Goal: Transaction & Acquisition: Purchase product/service

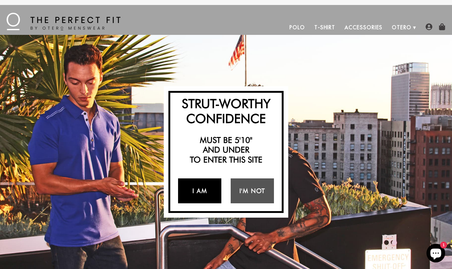
click at [208, 190] on link "I Am" at bounding box center [199, 190] width 43 height 25
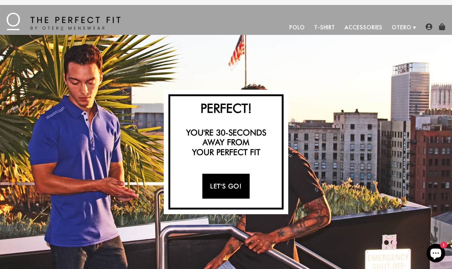
click at [222, 189] on link "Let's Go!" at bounding box center [225, 186] width 47 height 25
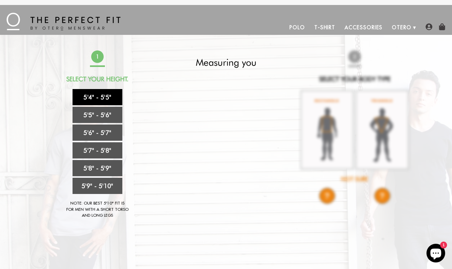
click at [105, 93] on link "5'4" - 5'5"" at bounding box center [98, 97] width 50 height 16
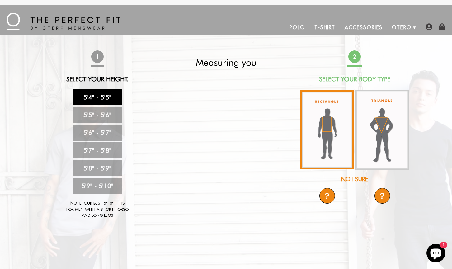
click at [319, 135] on img at bounding box center [328, 129] width 54 height 79
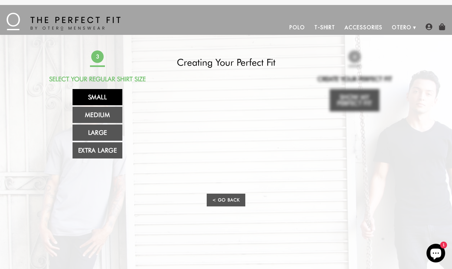
click at [95, 97] on link "Small" at bounding box center [98, 97] width 50 height 16
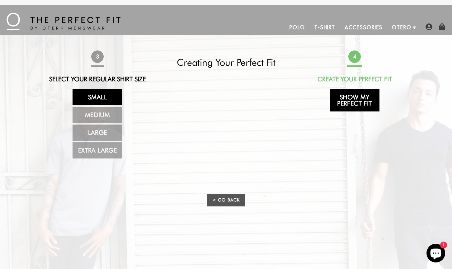
click at [360, 102] on link "Show My Perfect Fit" at bounding box center [355, 100] width 50 height 22
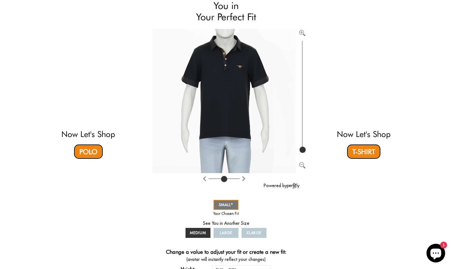
scroll to position [59, 0]
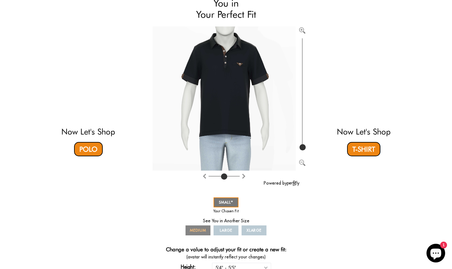
click at [199, 232] on span "MEDIUM" at bounding box center [198, 230] width 16 height 5
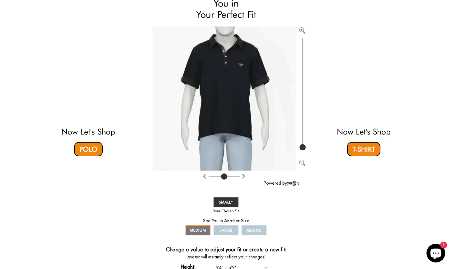
click at [223, 233] on link "LARGE" at bounding box center [226, 231] width 25 height 10
click at [225, 231] on span "LARGE" at bounding box center [226, 230] width 13 height 5
click at [225, 229] on span "LARGE" at bounding box center [226, 230] width 13 height 5
click at [225, 203] on span "SMALL" at bounding box center [226, 202] width 14 height 5
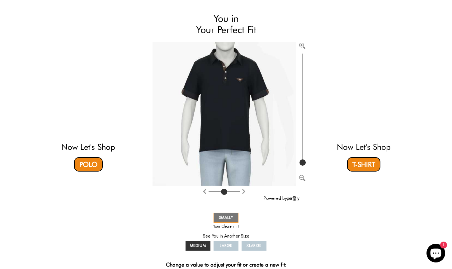
scroll to position [46, 0]
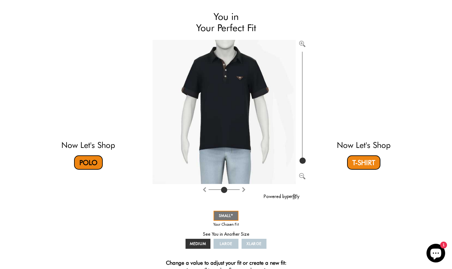
click at [94, 161] on link "Polo" at bounding box center [88, 162] width 29 height 14
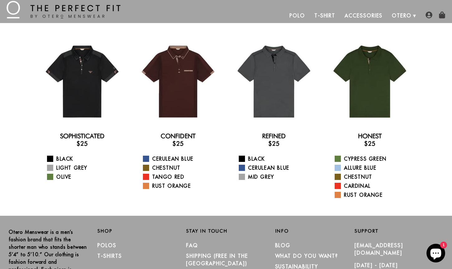
scroll to position [23, 0]
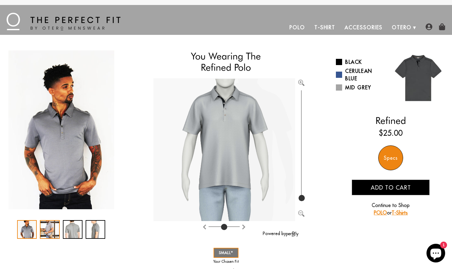
click at [54, 222] on div "2 / 4" at bounding box center [50, 229] width 20 height 19
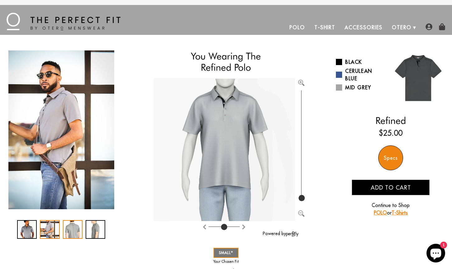
click at [75, 224] on div "3 / 4" at bounding box center [73, 229] width 20 height 19
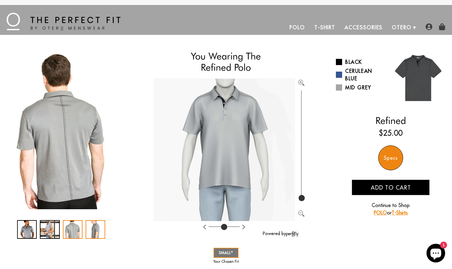
click at [97, 225] on div "4 / 4" at bounding box center [96, 229] width 20 height 19
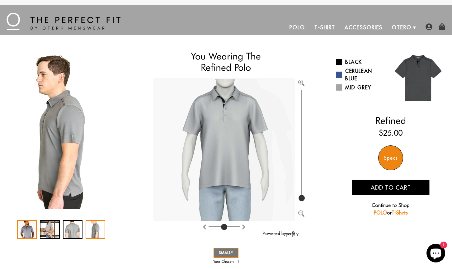
click at [20, 229] on div "1 / 4" at bounding box center [27, 229] width 20 height 19
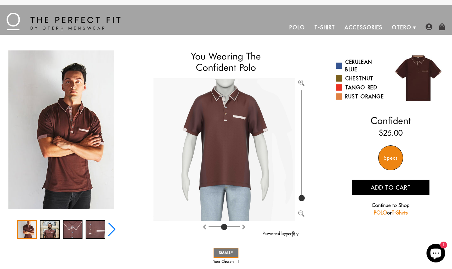
click at [47, 220] on div at bounding box center [61, 144] width 110 height 188
click at [52, 225] on div "2 / 5" at bounding box center [50, 229] width 20 height 19
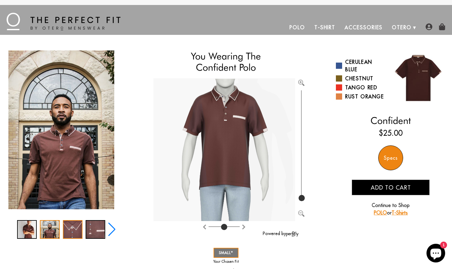
click at [75, 230] on div "3 / 5" at bounding box center [73, 229] width 20 height 19
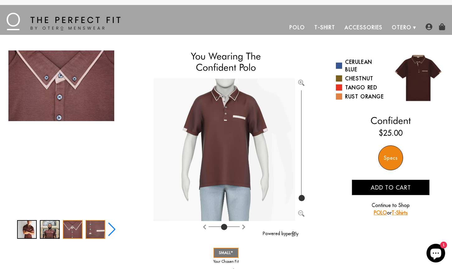
click at [95, 232] on div "4 / 5" at bounding box center [96, 229] width 20 height 19
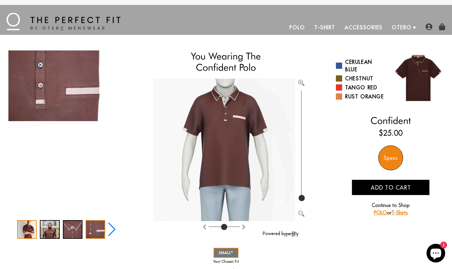
click at [22, 229] on div "1 / 5" at bounding box center [27, 229] width 20 height 19
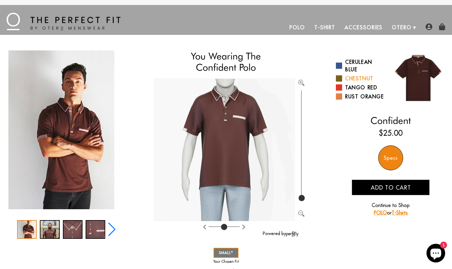
click at [349, 78] on link "Chestnut" at bounding box center [361, 78] width 50 height 7
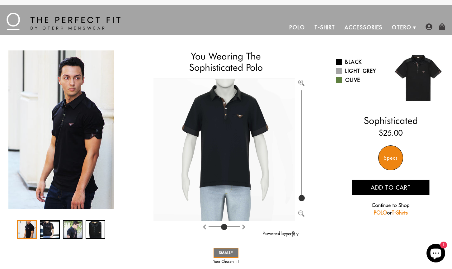
drag, startPoint x: 305, startPoint y: 196, endPoint x: 305, endPoint y: 153, distance: 43.3
click at [305, 153] on div at bounding box center [301, 148] width 13 height 114
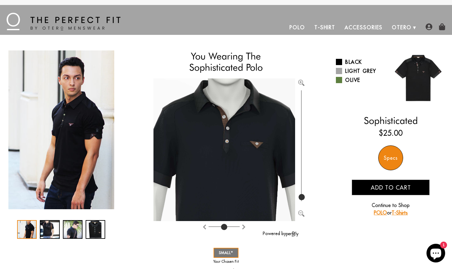
type input "100"
drag, startPoint x: 300, startPoint y: 197, endPoint x: 302, endPoint y: 204, distance: 6.8
click at [302, 204] on div at bounding box center [231, 155] width 154 height 155
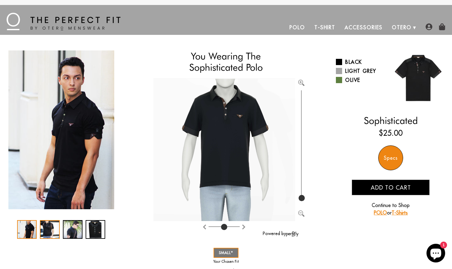
click at [48, 237] on div "2 / 4" at bounding box center [50, 229] width 20 height 19
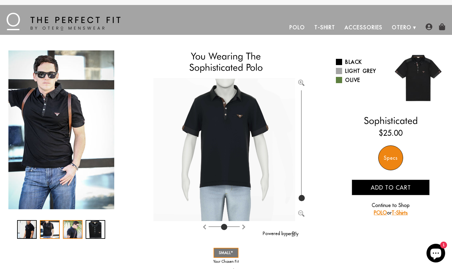
click at [66, 234] on div "3 / 4" at bounding box center [73, 229] width 20 height 19
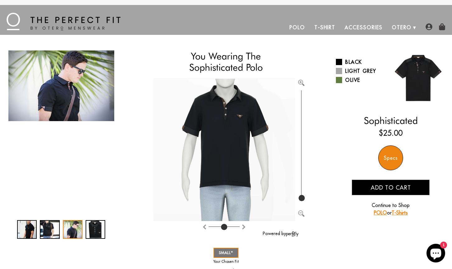
click at [41, 114] on img "3 / 4" at bounding box center [61, 85] width 106 height 71
click at [99, 227] on div "4 / 4" at bounding box center [96, 229] width 20 height 19
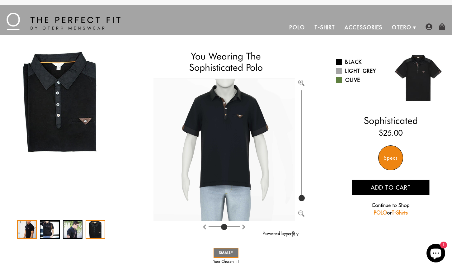
click at [30, 221] on div "1 / 4" at bounding box center [27, 229] width 20 height 19
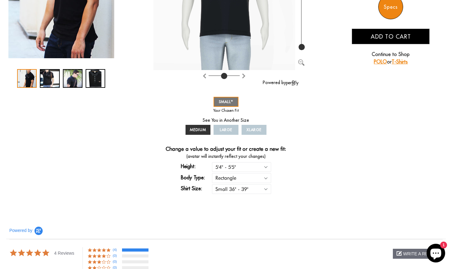
scroll to position [167, 0]
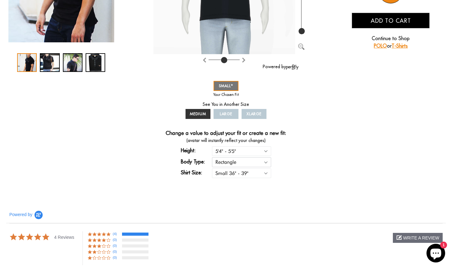
select select "triangle"
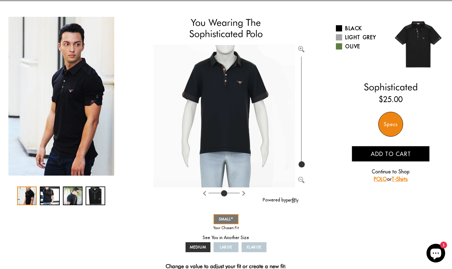
scroll to position [30, 0]
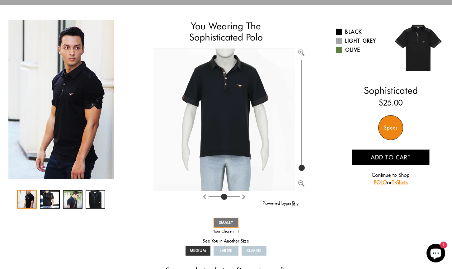
select select "triangle"
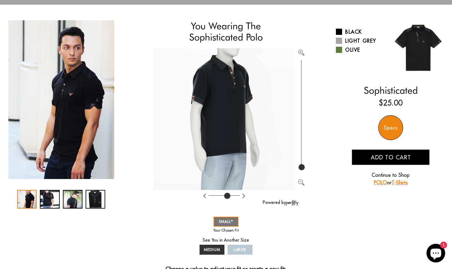
type input "4"
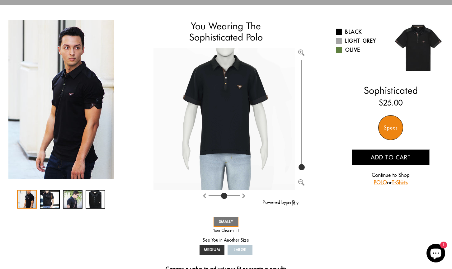
click at [225, 191] on div at bounding box center [225, 196] width 142 height 12
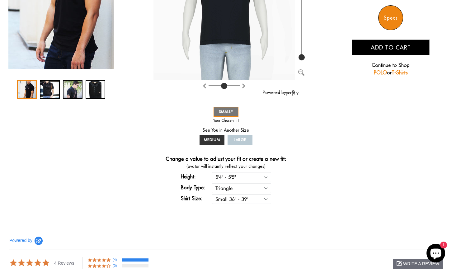
scroll to position [144, 0]
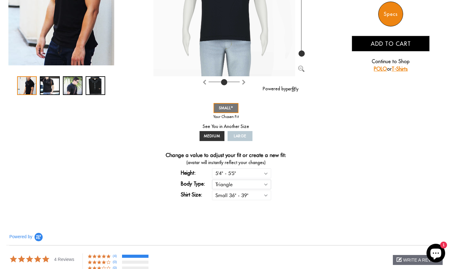
select select "rectangle"
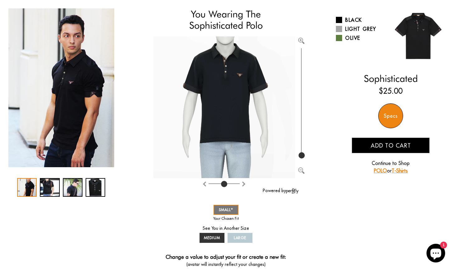
scroll to position [40, 0]
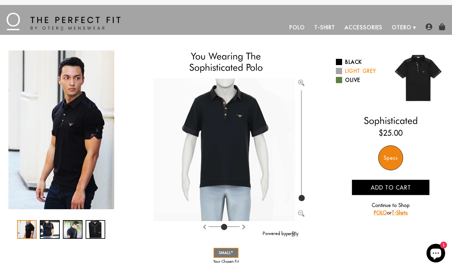
click at [339, 67] on link "Light Grey" at bounding box center [361, 70] width 50 height 7
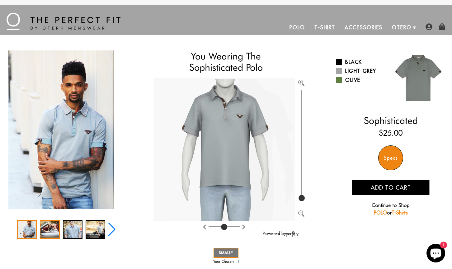
click at [56, 230] on div "2 / 5" at bounding box center [50, 229] width 20 height 19
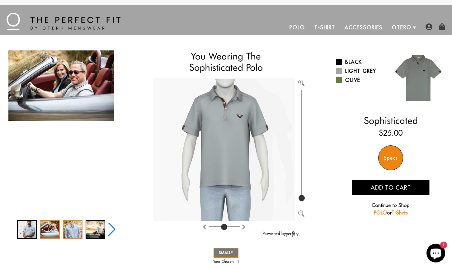
click at [74, 231] on div "3 / 5" at bounding box center [73, 229] width 20 height 19
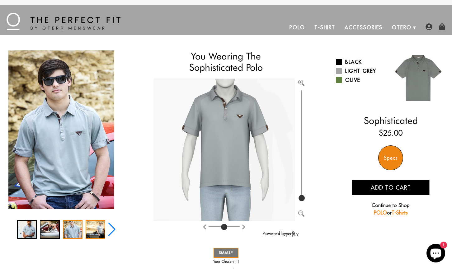
click at [95, 230] on div "4 / 5" at bounding box center [96, 229] width 20 height 19
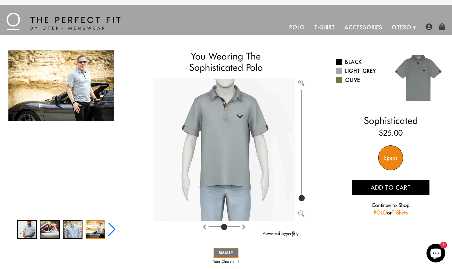
click at [345, 88] on div "Black Light Grey Olive" at bounding box center [391, 77] width 110 height 55
click at [345, 84] on div "Black Light Grey Olive" at bounding box center [363, 71] width 55 height 29
click at [345, 83] on link "Olive" at bounding box center [361, 79] width 50 height 7
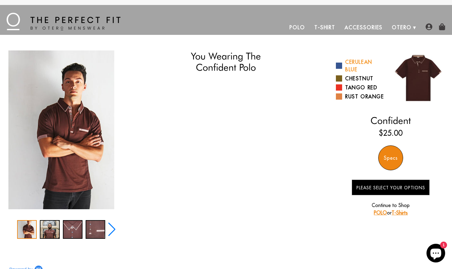
click at [348, 66] on link "Cerulean Blue" at bounding box center [361, 65] width 50 height 15
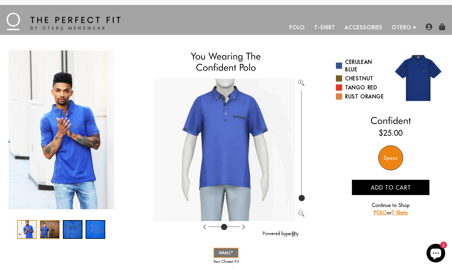
click at [53, 232] on div "2 / 4" at bounding box center [50, 229] width 20 height 19
